Goal: Information Seeking & Learning: Compare options

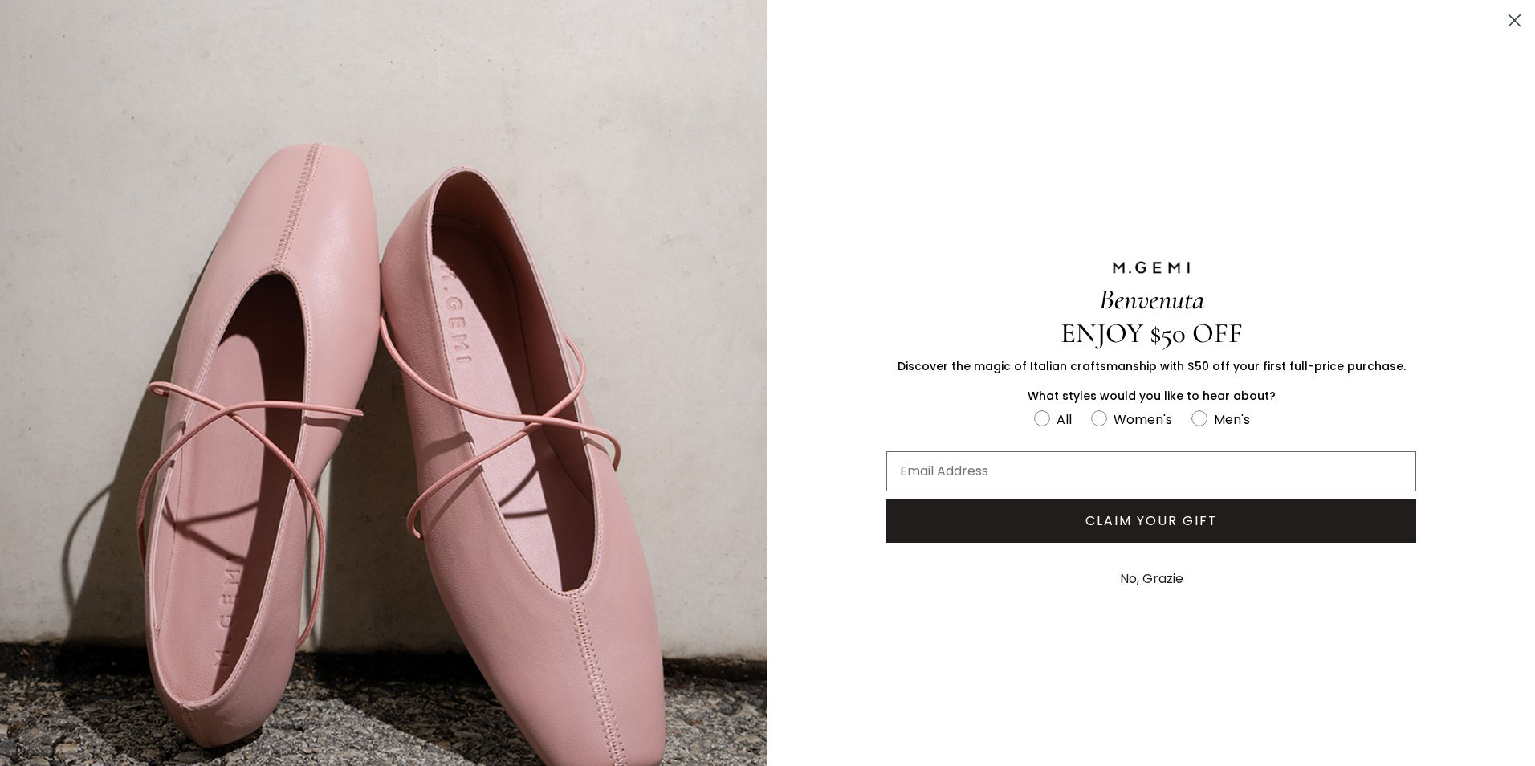
click at [1502, 19] on circle "Close dialog" at bounding box center [1515, 20] width 26 height 26
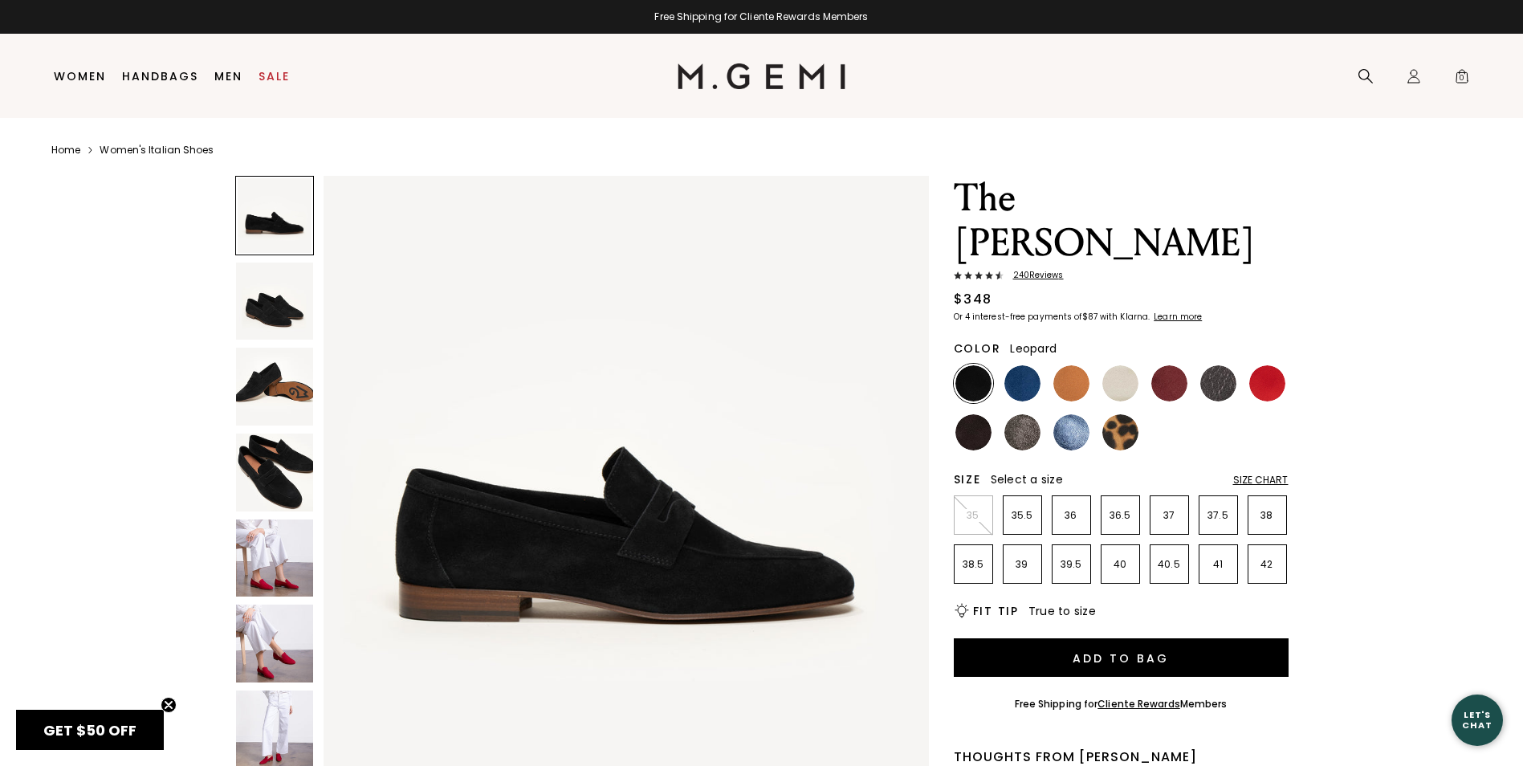
click at [1124, 414] on img at bounding box center [1121, 432] width 36 height 36
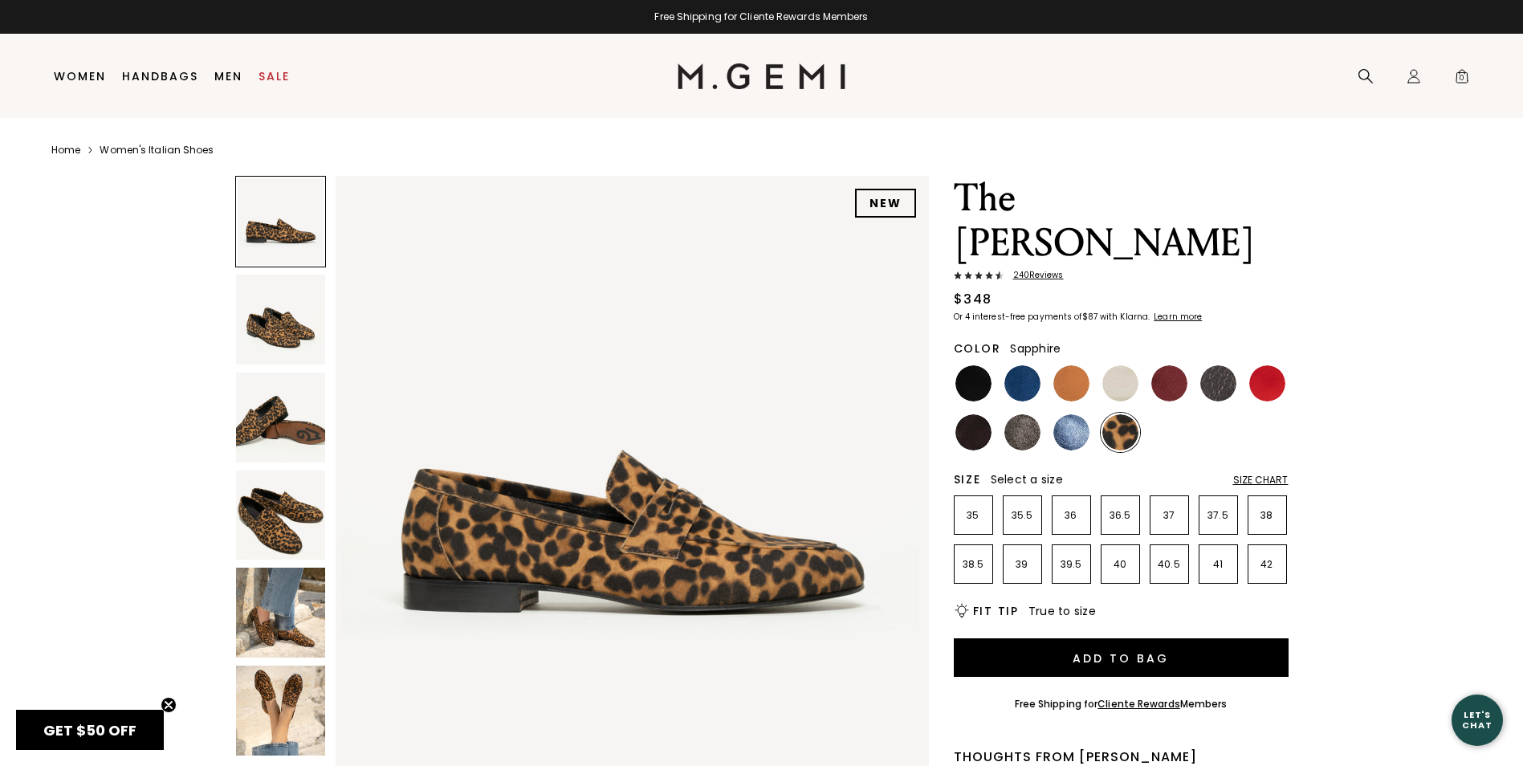
click at [1079, 414] on img at bounding box center [1072, 432] width 36 height 36
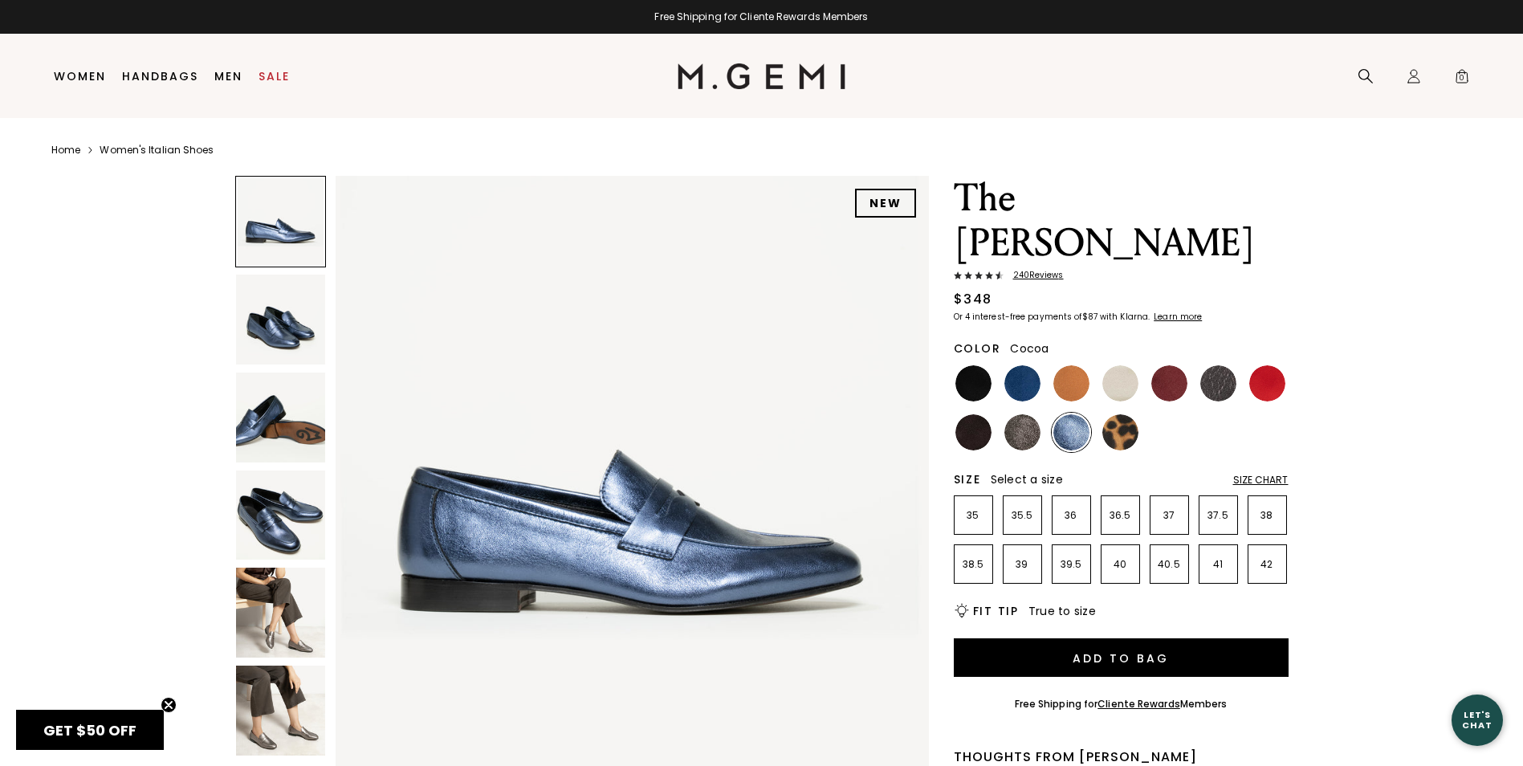
click at [1017, 414] on img at bounding box center [1023, 432] width 36 height 36
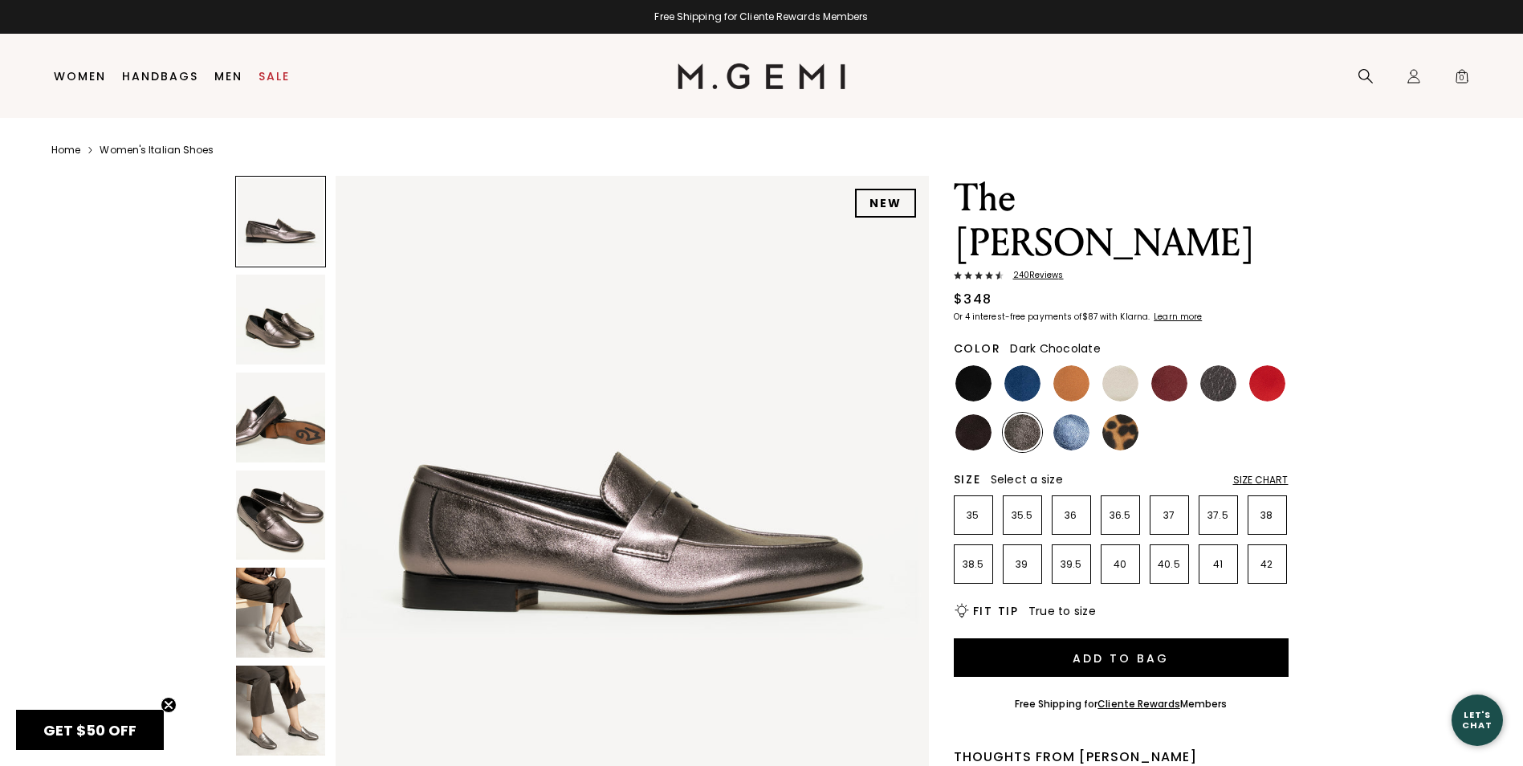
click at [979, 414] on img at bounding box center [974, 432] width 36 height 36
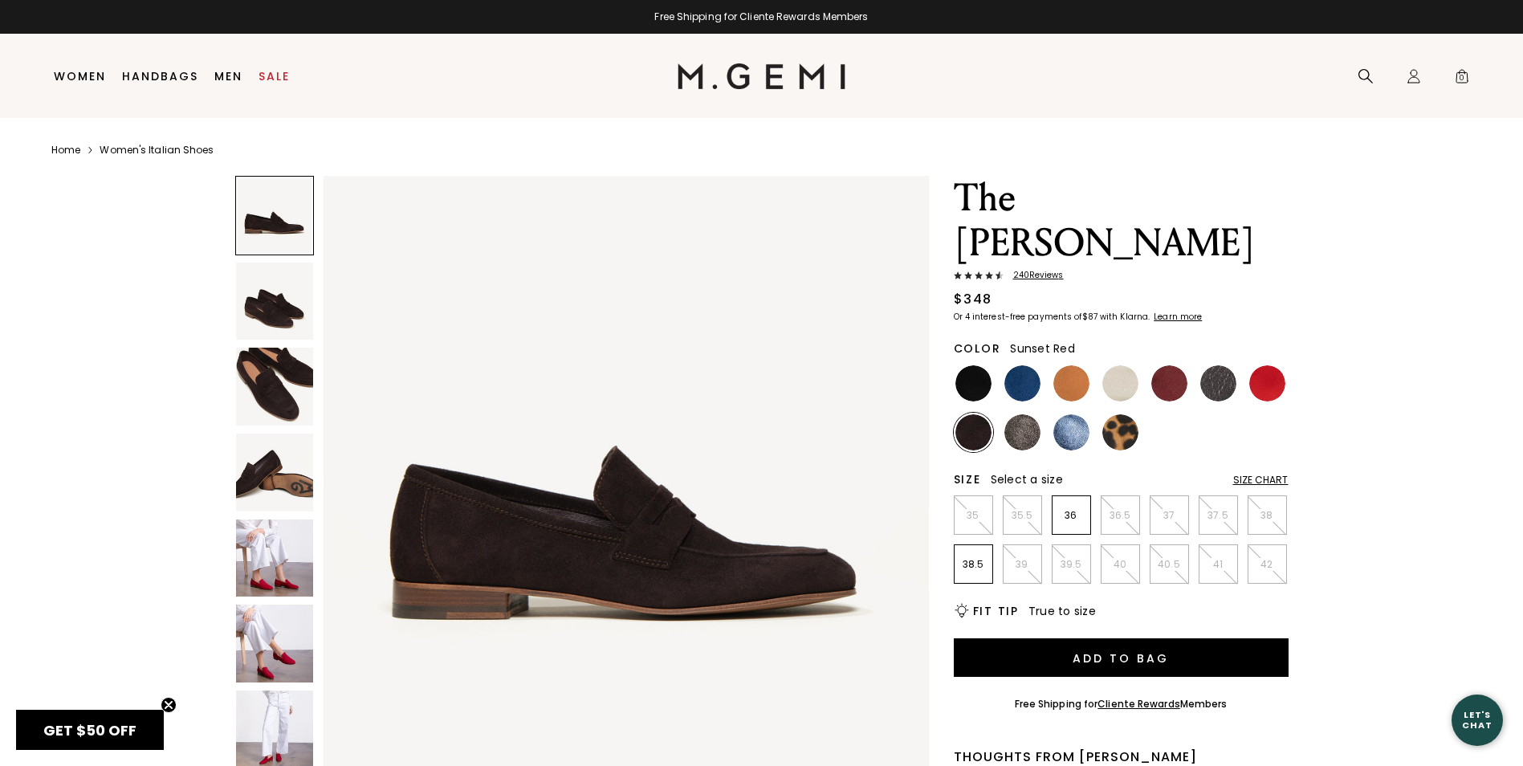
click at [1274, 365] on img at bounding box center [1267, 383] width 36 height 36
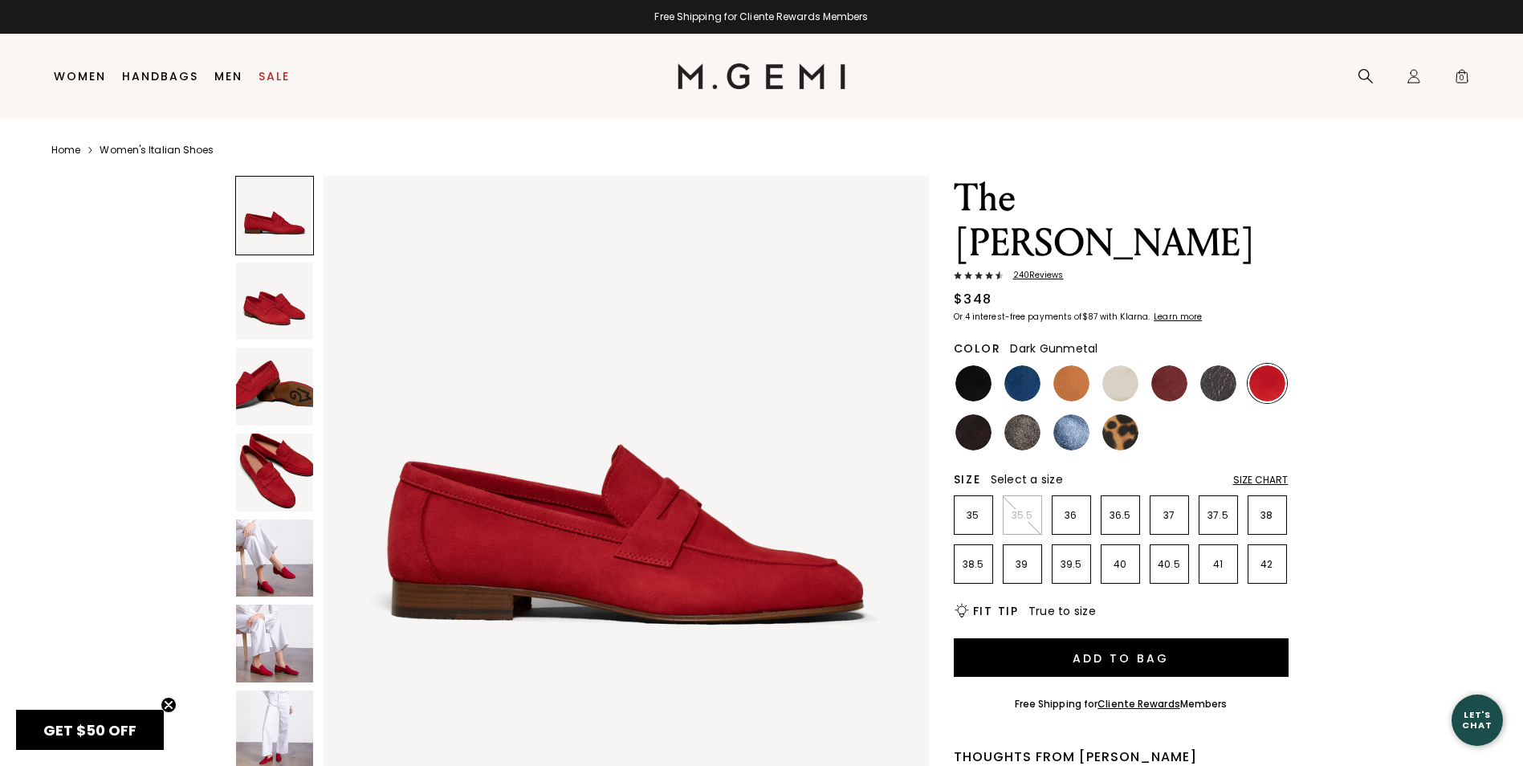
click at [1222, 365] on img at bounding box center [1218, 383] width 36 height 36
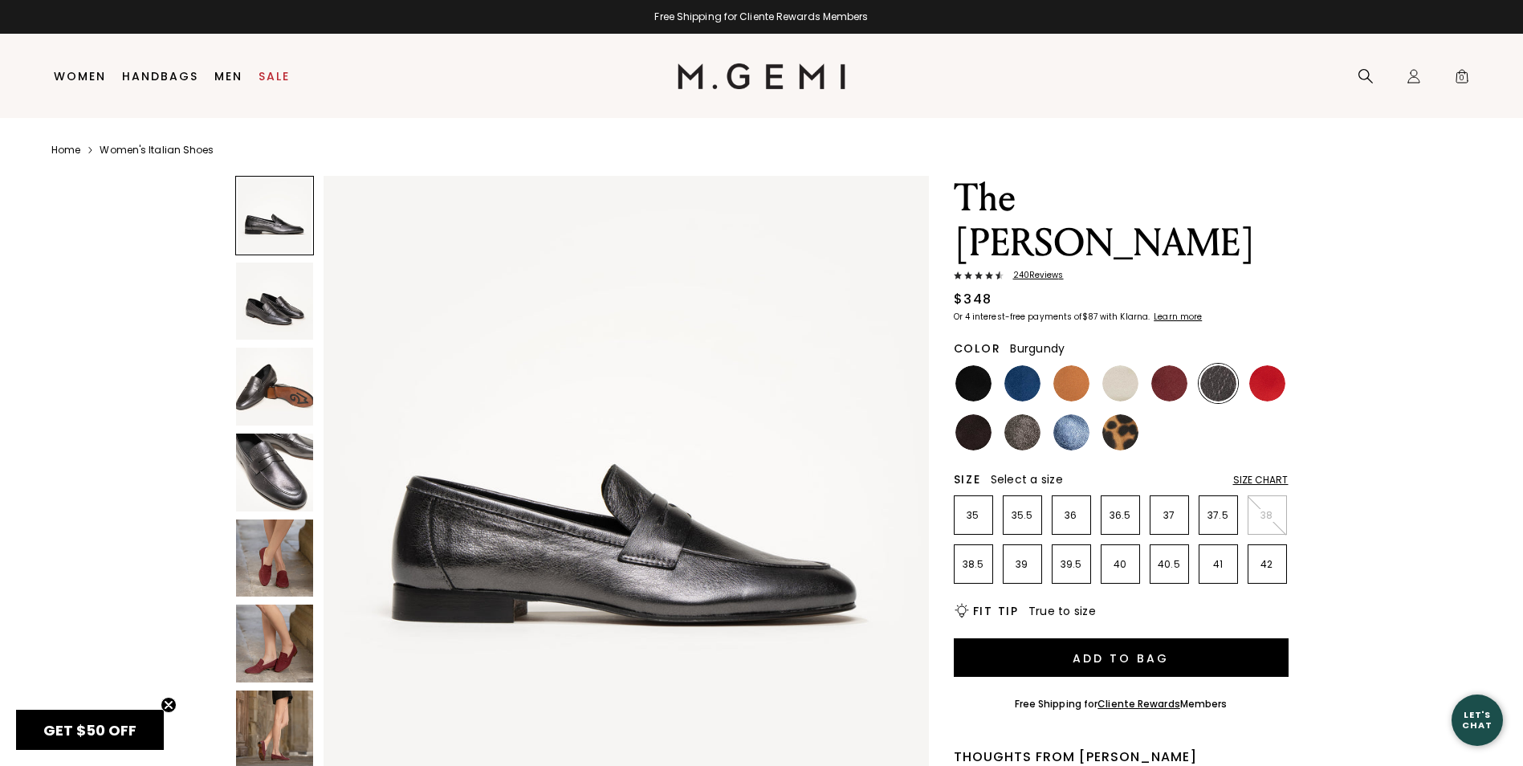
click at [1177, 365] on img at bounding box center [1169, 383] width 36 height 36
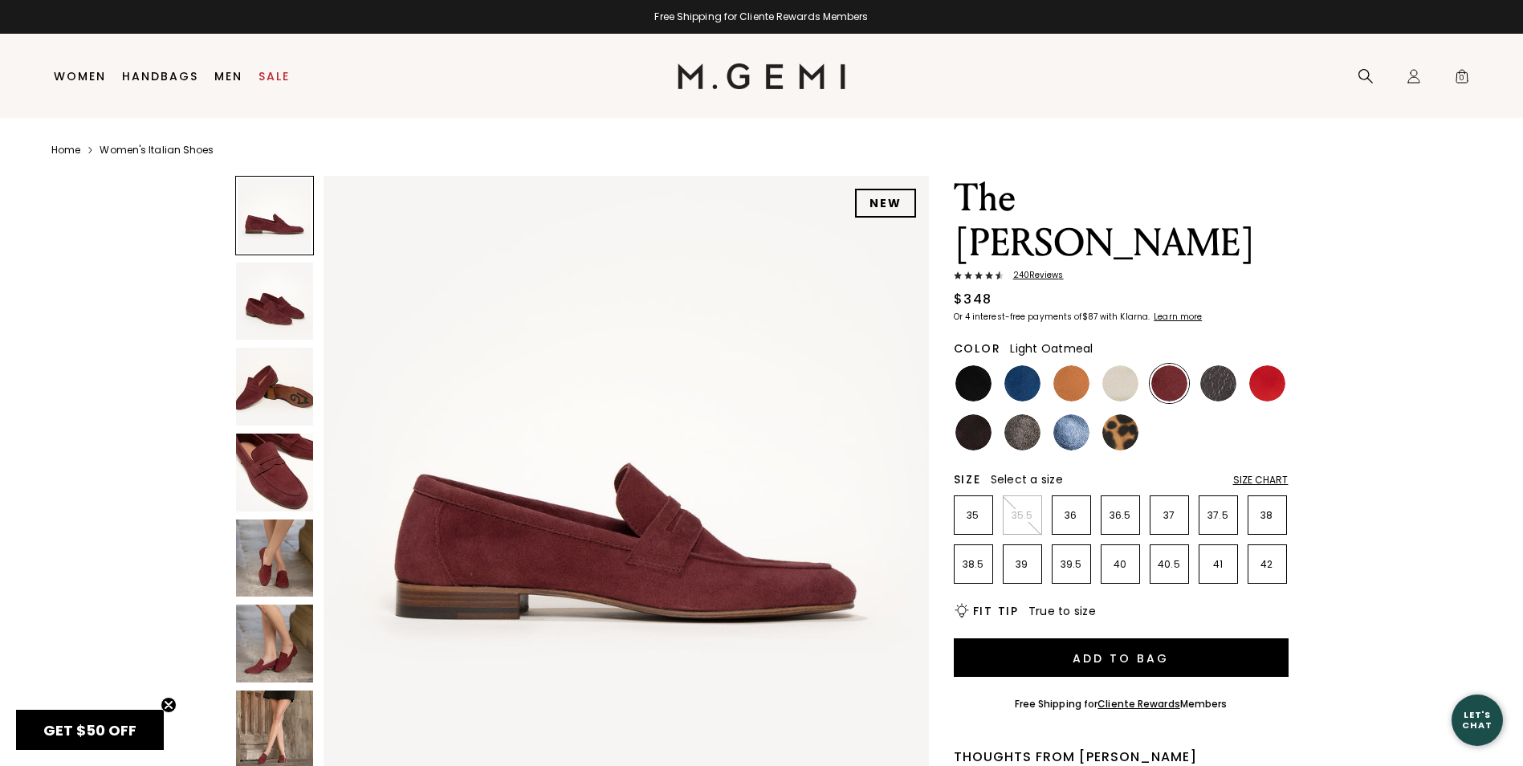
click at [1128, 365] on img at bounding box center [1121, 383] width 36 height 36
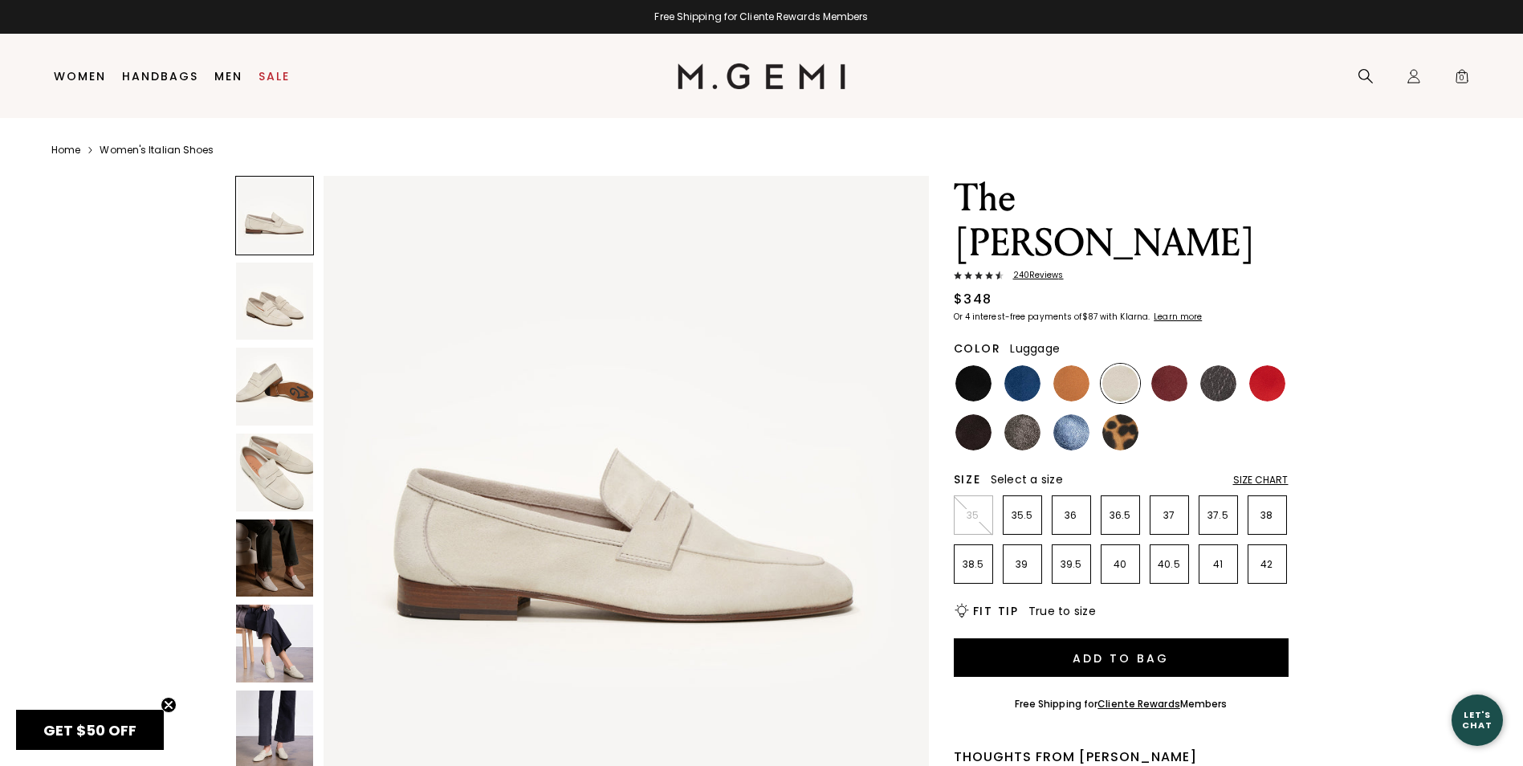
click at [1067, 365] on img at bounding box center [1072, 383] width 36 height 36
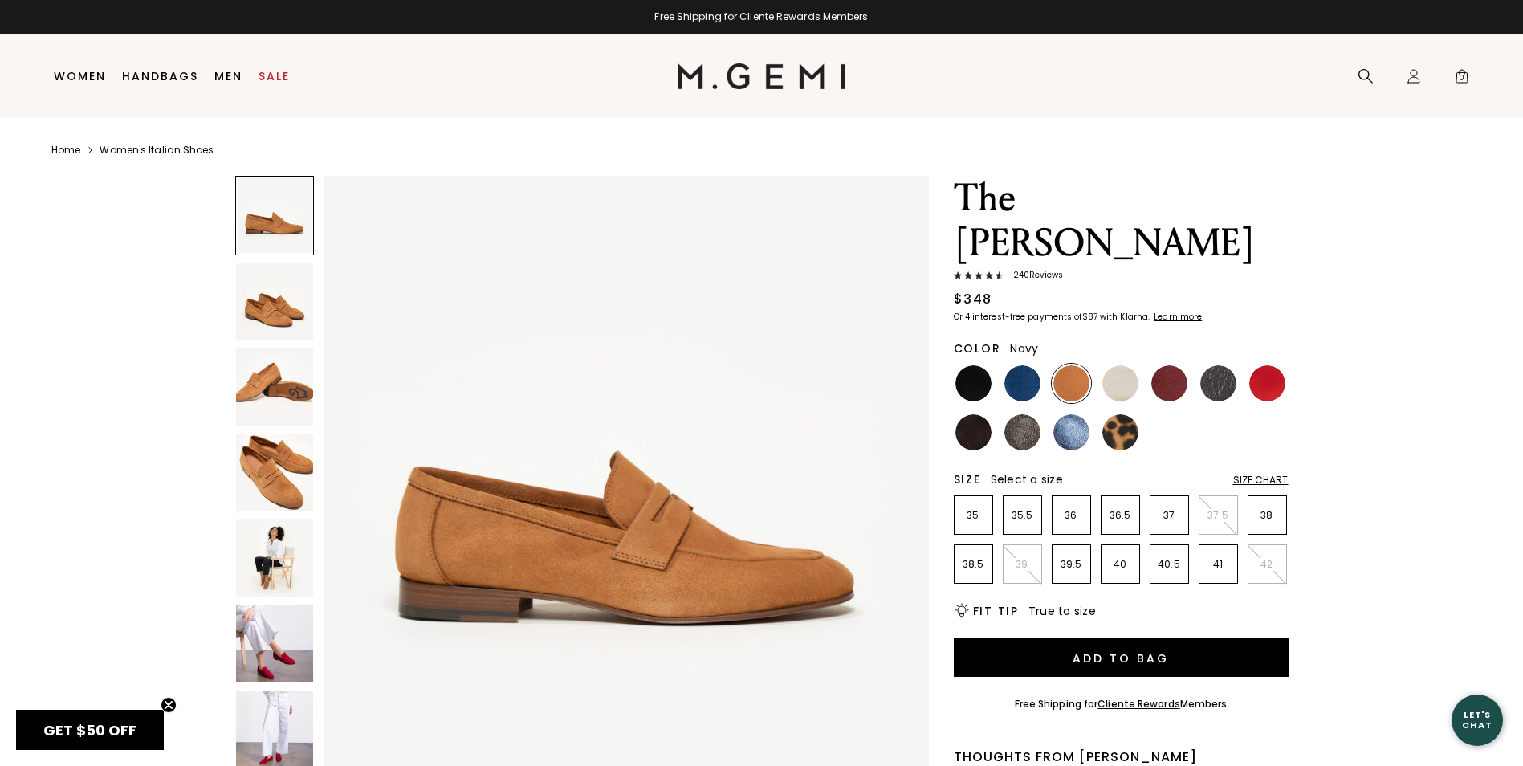
click at [1017, 365] on img at bounding box center [1023, 383] width 36 height 36
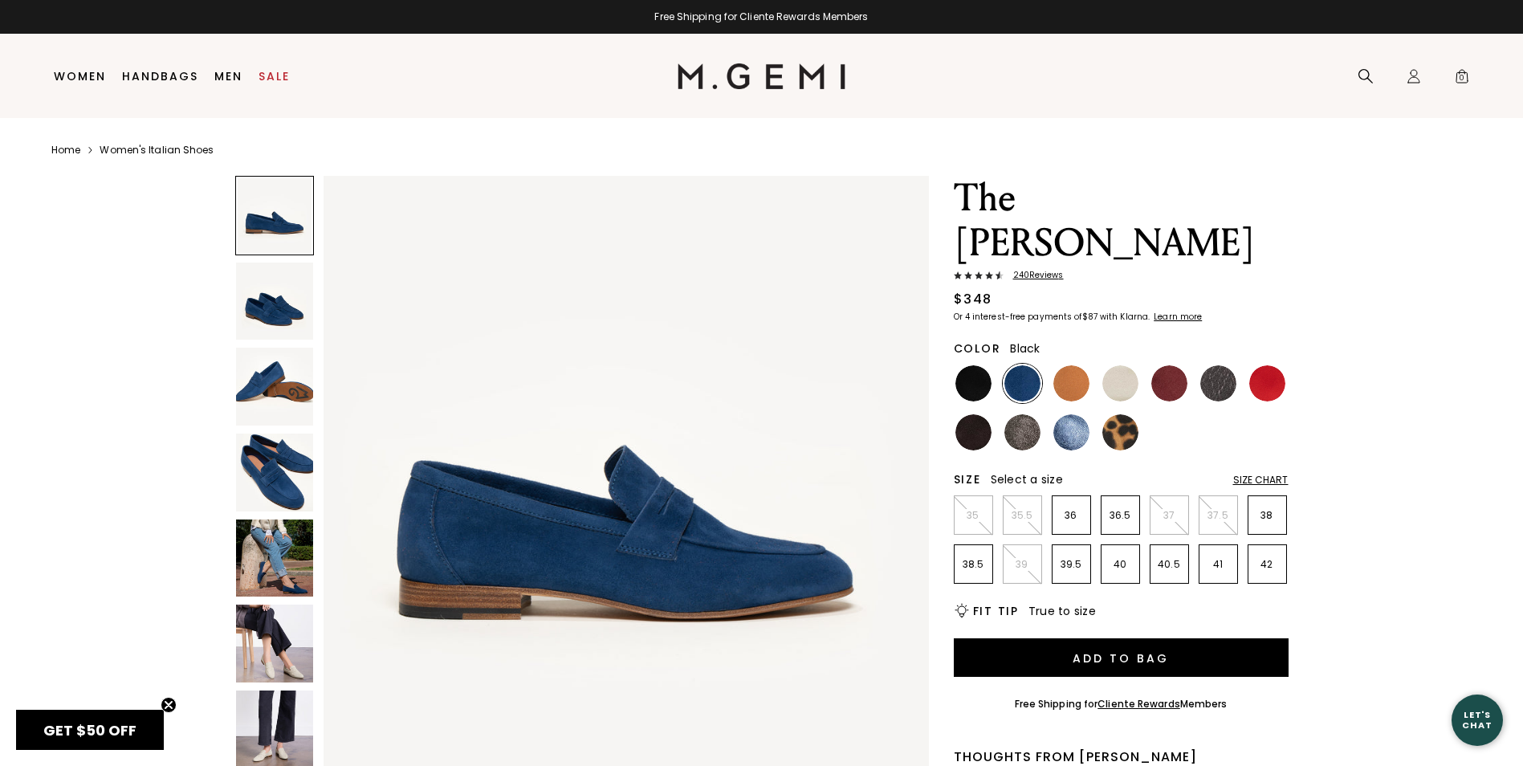
click at [975, 365] on img at bounding box center [974, 383] width 36 height 36
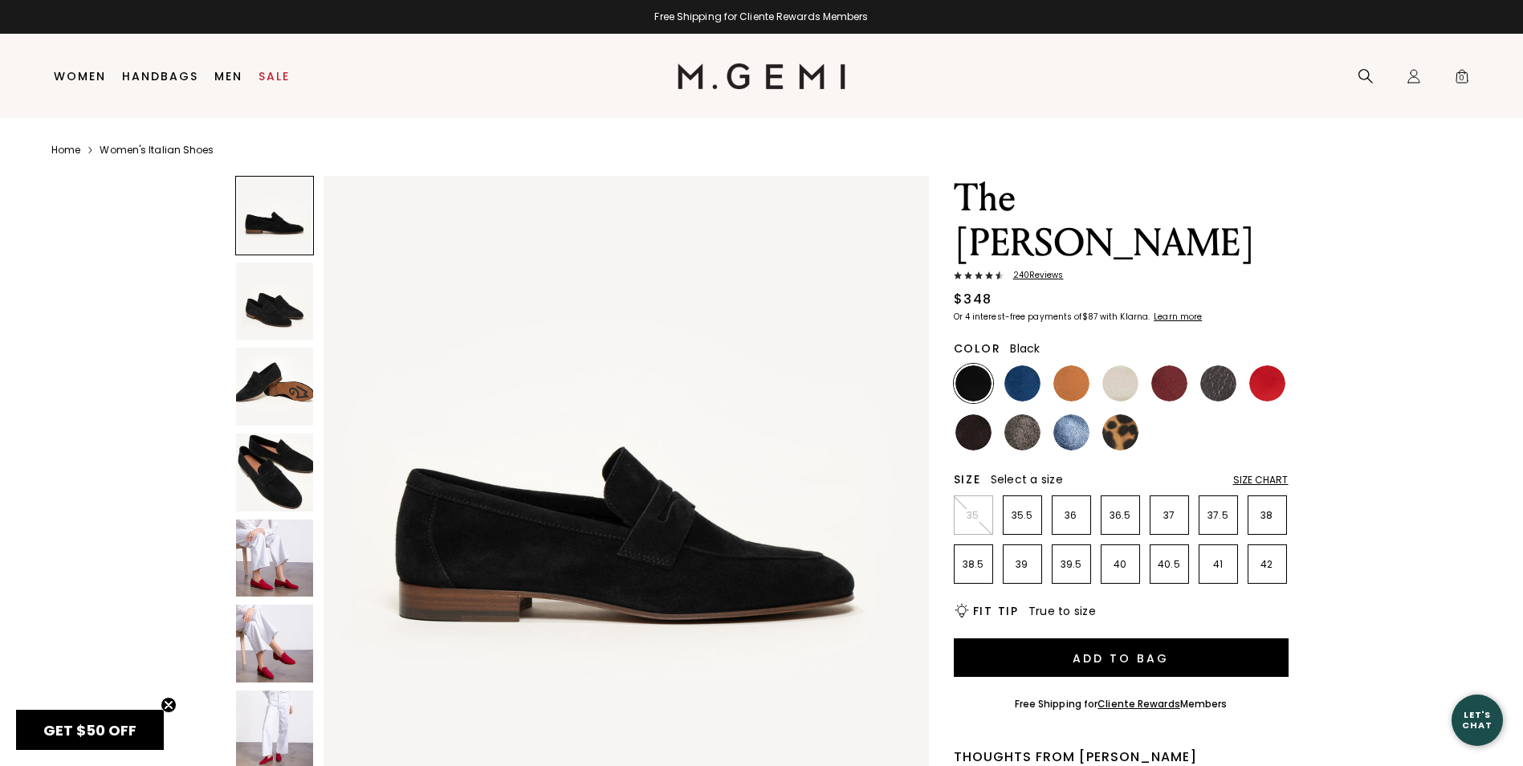
click at [262, 579] on img at bounding box center [275, 559] width 78 height 78
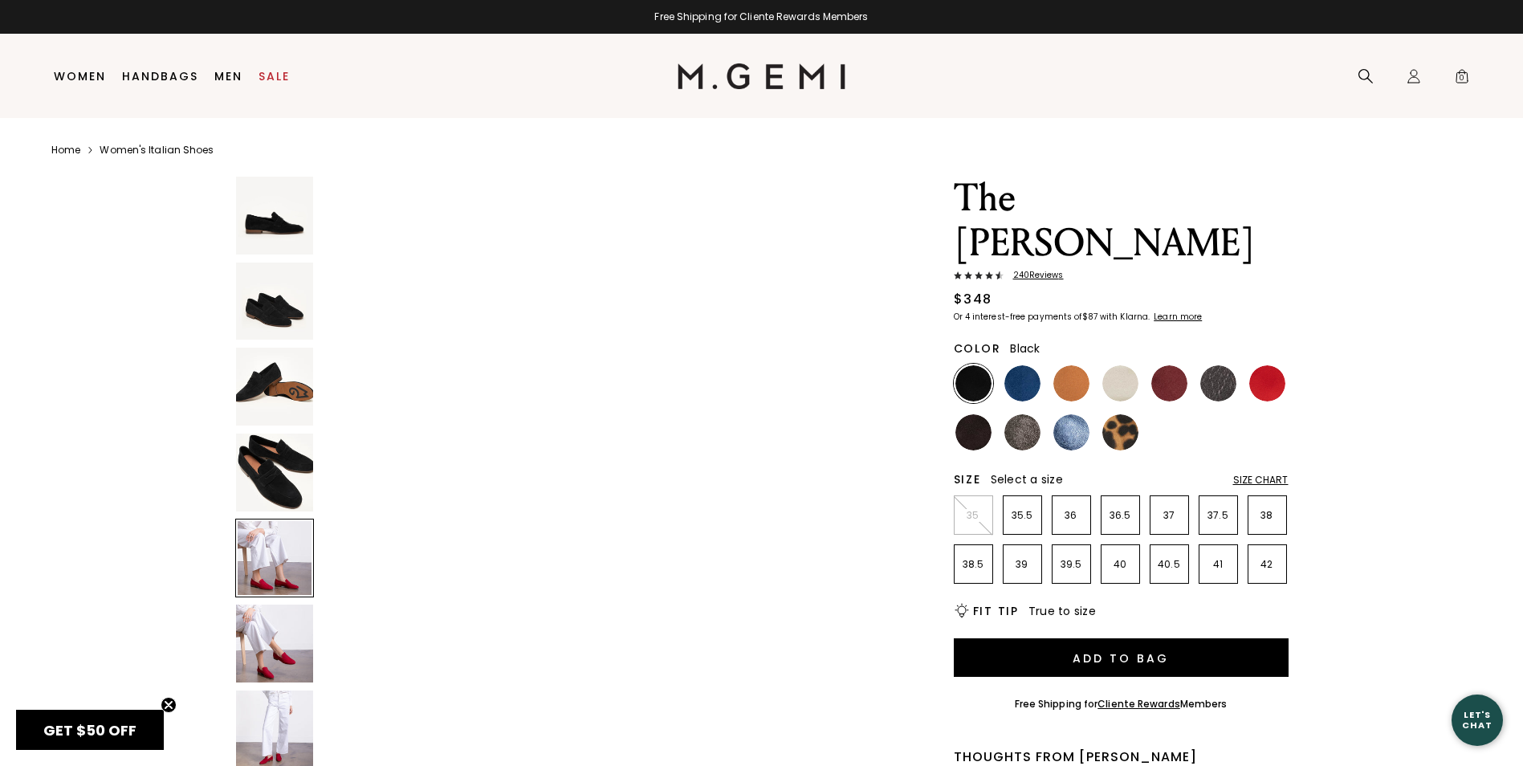
scroll to position [2436, 0]
